Goal: Browse casually

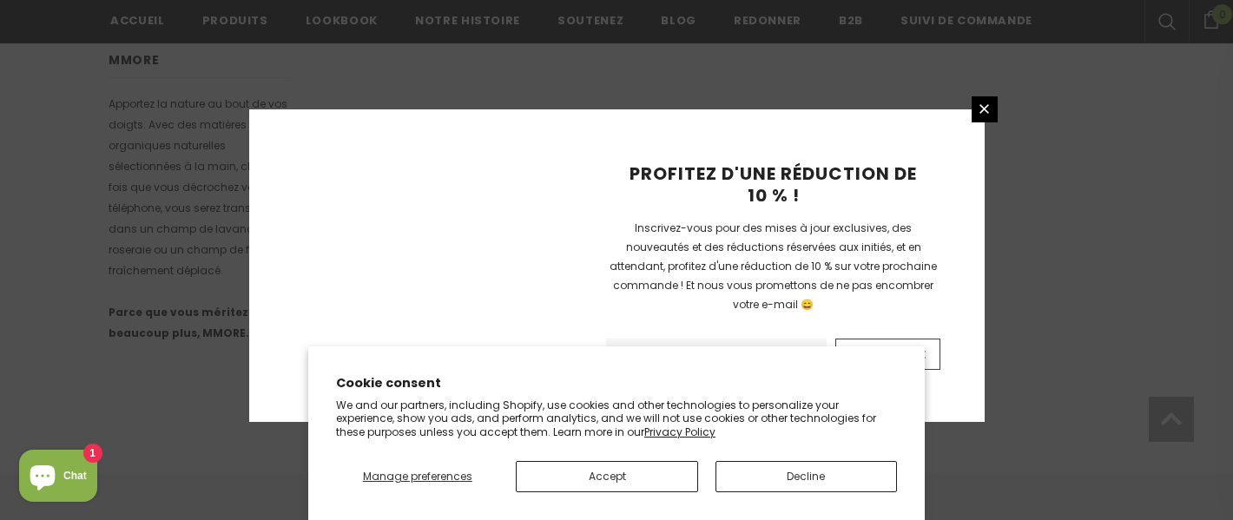
scroll to position [1301, 0]
